Goal: Task Accomplishment & Management: Manage account settings

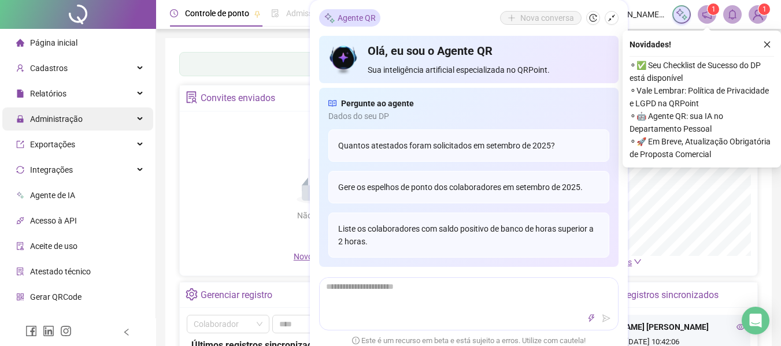
click at [57, 108] on span "Administração" at bounding box center [49, 119] width 66 height 23
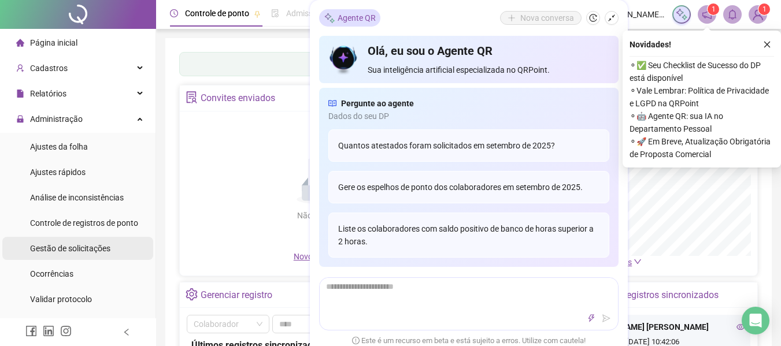
click at [66, 247] on span "Gestão de solicitações" at bounding box center [70, 248] width 80 height 9
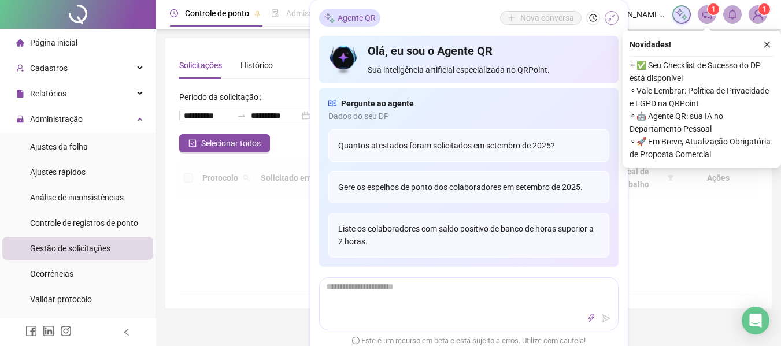
click at [612, 18] on icon "shrink" at bounding box center [611, 18] width 8 height 8
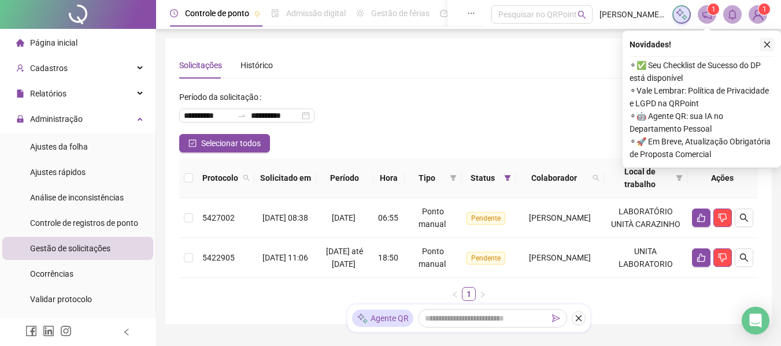
click at [765, 44] on icon "close" at bounding box center [767, 44] width 8 height 8
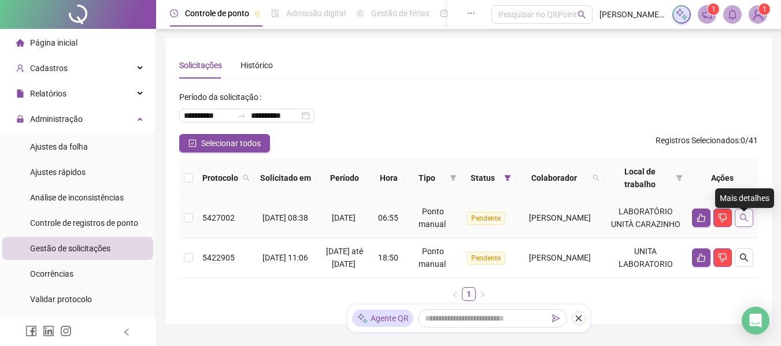
click at [749, 221] on button "button" at bounding box center [744, 218] width 18 height 18
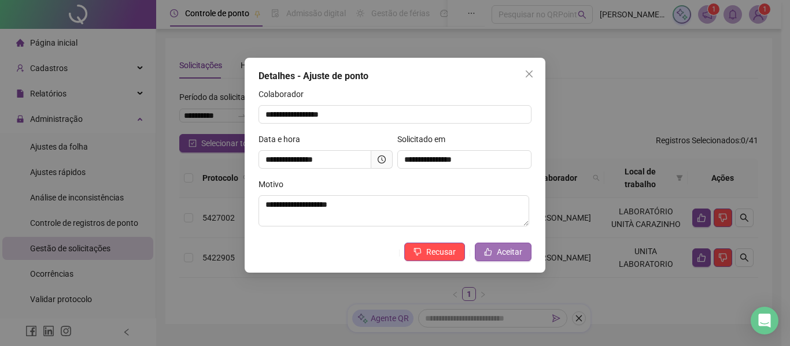
click at [510, 251] on span "Aceitar" at bounding box center [509, 252] width 25 height 13
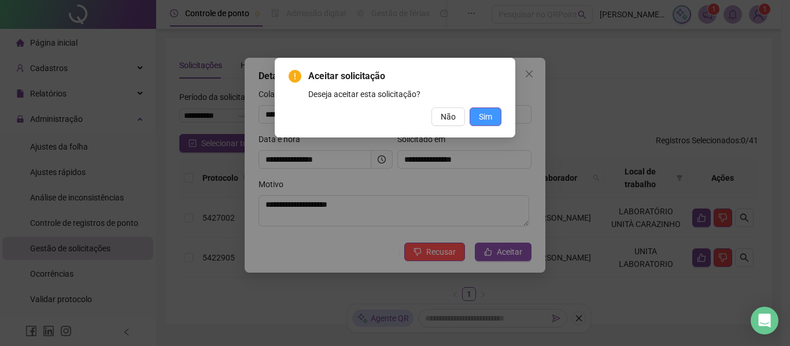
click at [483, 110] on button "Sim" at bounding box center [485, 117] width 32 height 18
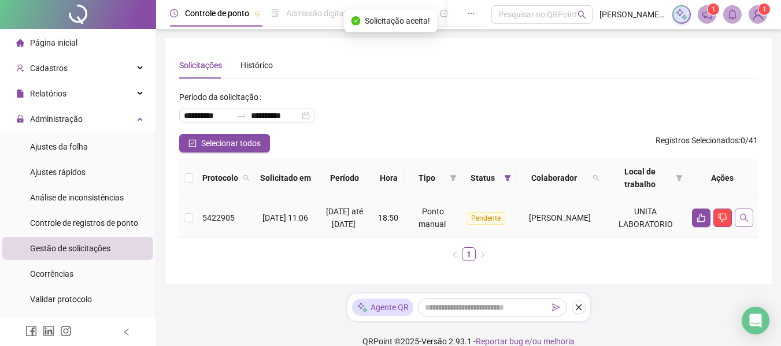
click at [744, 218] on icon "search" at bounding box center [743, 217] width 9 height 9
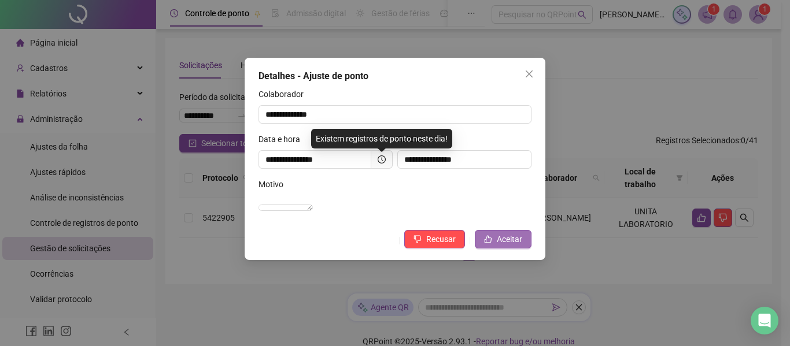
click at [502, 246] on span "Aceitar" at bounding box center [509, 239] width 25 height 13
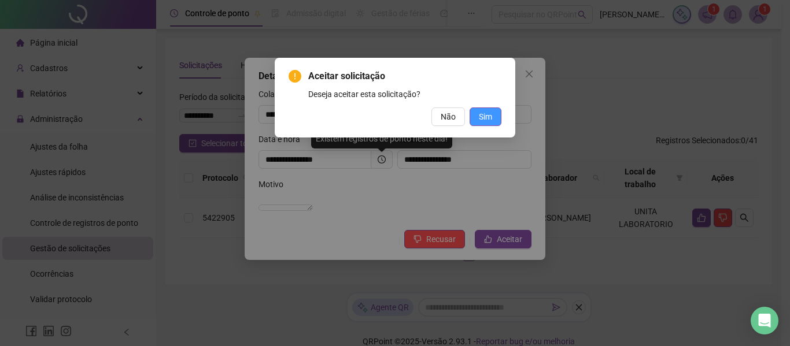
click at [482, 120] on span "Sim" at bounding box center [485, 116] width 13 height 13
